Goal: Information Seeking & Learning: Check status

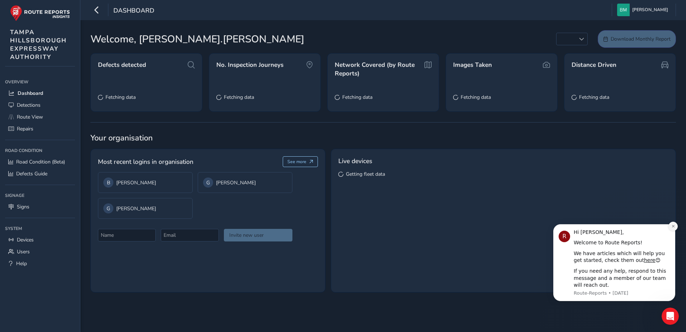
click at [672, 224] on button "Dismiss notification" at bounding box center [673, 226] width 9 height 9
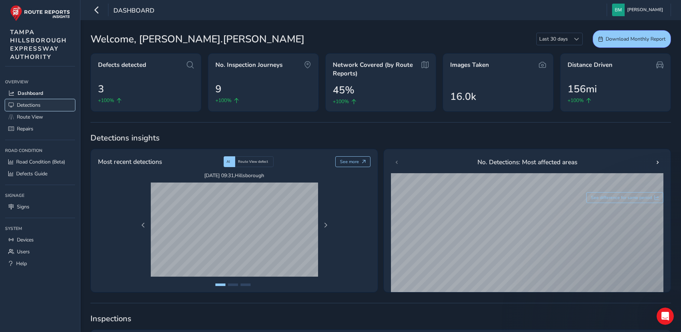
click at [36, 106] on span "Detections" at bounding box center [29, 105] width 24 height 7
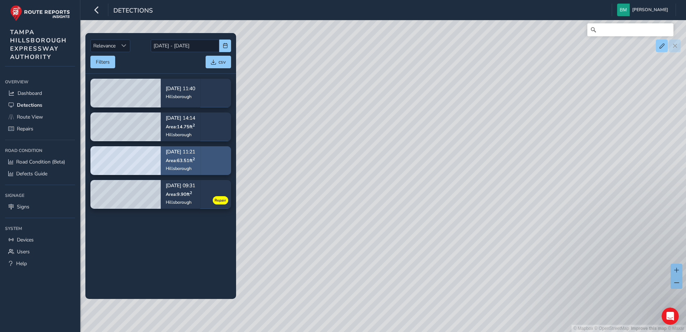
click at [195, 167] on div "Hillsborough" at bounding box center [180, 169] width 29 height 6
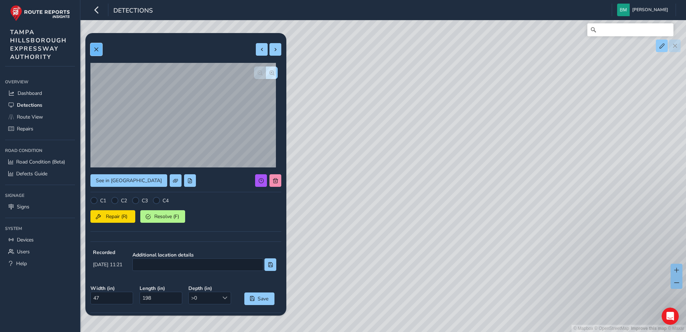
click at [101, 52] on button at bounding box center [96, 49] width 12 height 13
